Goal: Information Seeking & Learning: Learn about a topic

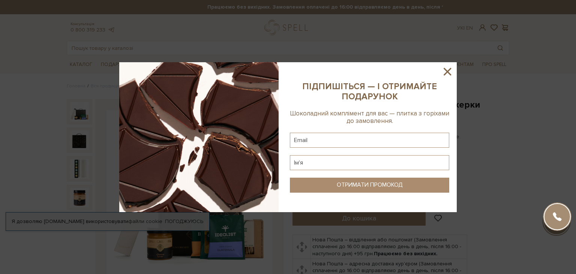
click at [445, 69] on icon at bounding box center [448, 72] width 8 height 8
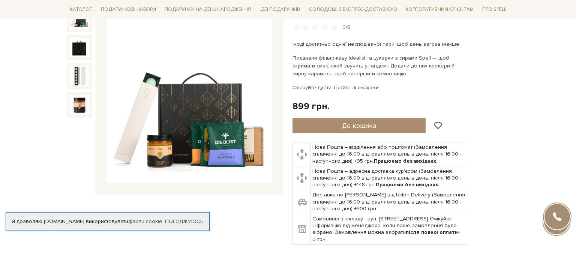
scroll to position [79, 0]
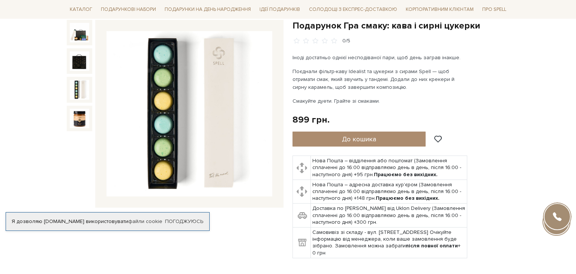
click at [80, 91] on img at bounding box center [80, 90] width 20 height 20
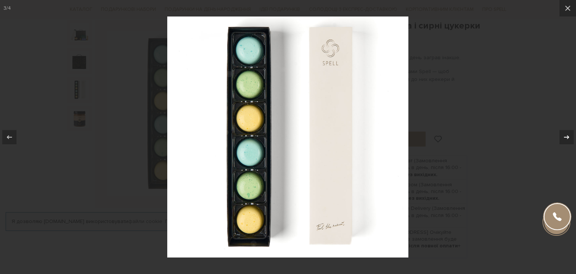
click at [562, 140] on div at bounding box center [567, 137] width 14 height 14
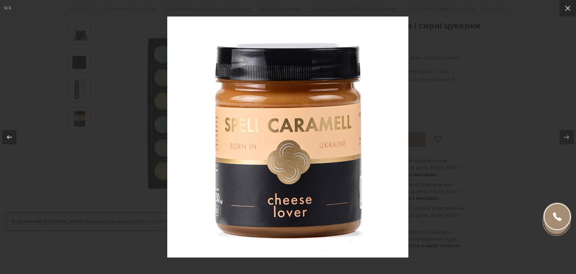
click at [562, 140] on div "4 / 4" at bounding box center [288, 137] width 576 height 274
click at [534, 110] on div at bounding box center [288, 137] width 576 height 274
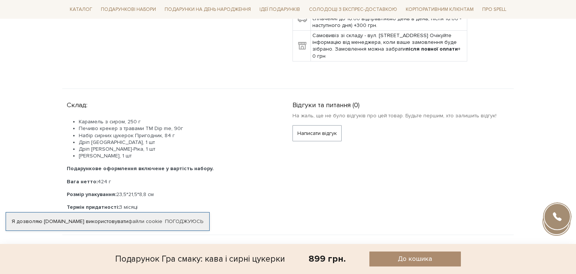
scroll to position [317, 0]
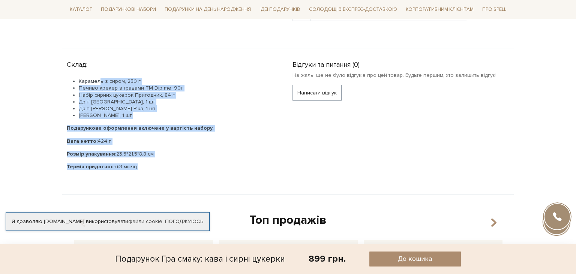
drag, startPoint x: 100, startPoint y: 80, endPoint x: 190, endPoint y: 166, distance: 124.5
click at [190, 166] on div "Карамель з сиром, 250 г Печиво крекер з травами ТМ Dip me, 90г Набір сирних цук…" at bounding box center [171, 124] width 208 height 92
click at [184, 164] on p "Термін придатності: 3 місяці" at bounding box center [171, 167] width 208 height 7
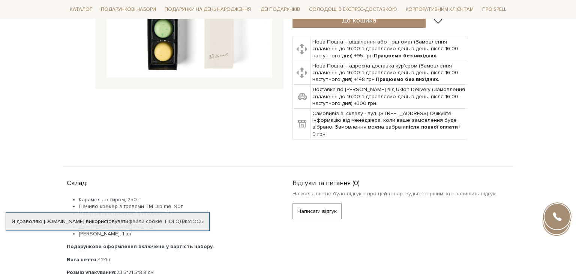
scroll to position [0, 0]
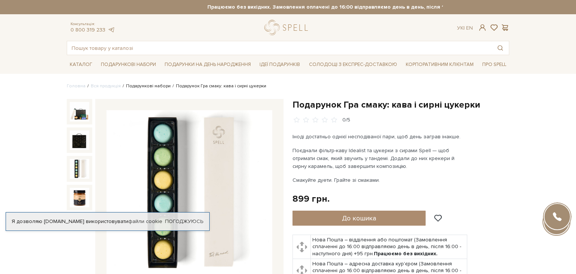
click at [138, 88] on link "Подарункові набори" at bounding box center [148, 86] width 45 height 6
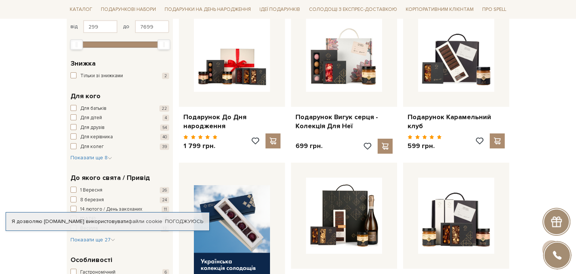
scroll to position [119, 0]
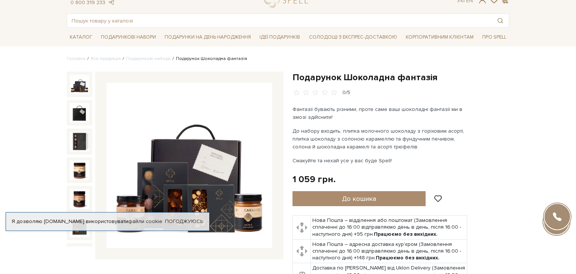
scroll to position [39, 0]
